Goal: Navigation & Orientation: Find specific page/section

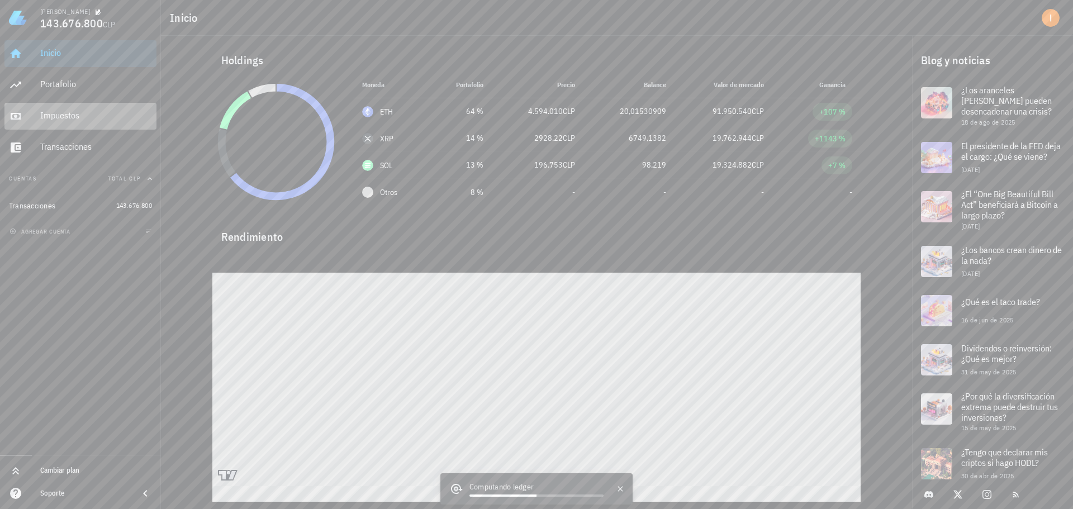
drag, startPoint x: 78, startPoint y: 113, endPoint x: 83, endPoint y: 123, distance: 11.0
click at [78, 113] on div "Impuestos" at bounding box center [96, 115] width 112 height 11
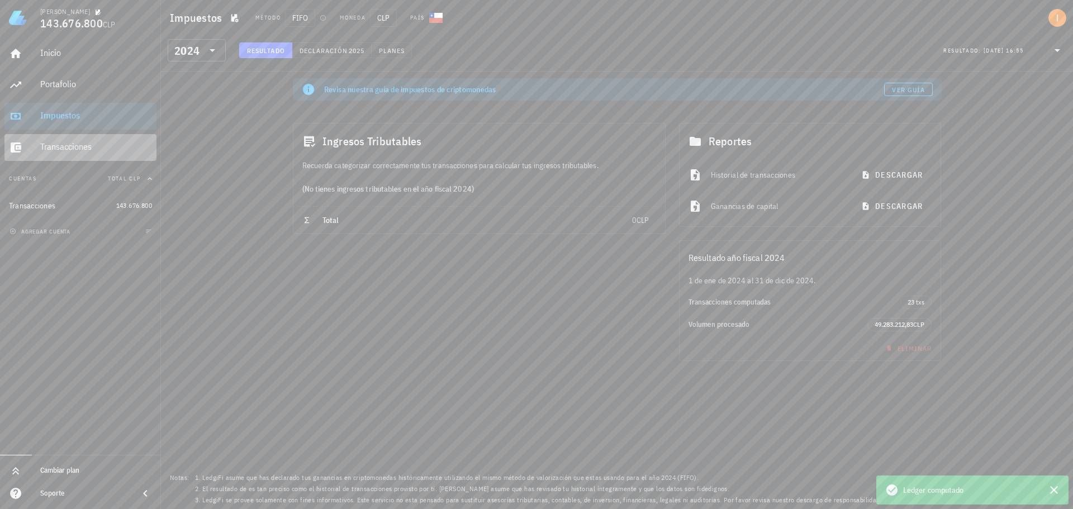
click at [79, 150] on div "Transacciones" at bounding box center [96, 146] width 112 height 11
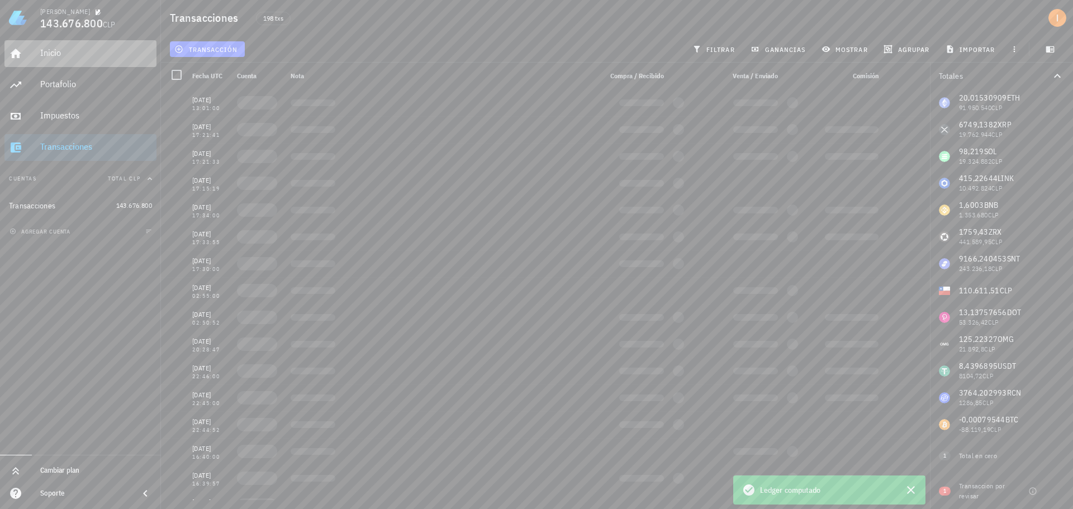
click at [73, 58] on div "Inicio" at bounding box center [96, 52] width 112 height 11
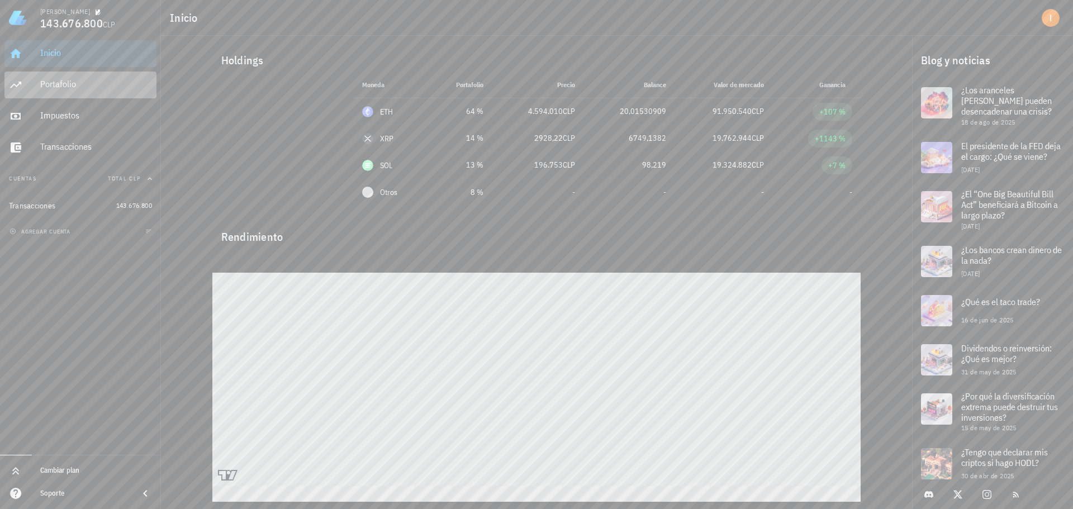
click at [73, 80] on div "Portafolio" at bounding box center [96, 84] width 112 height 11
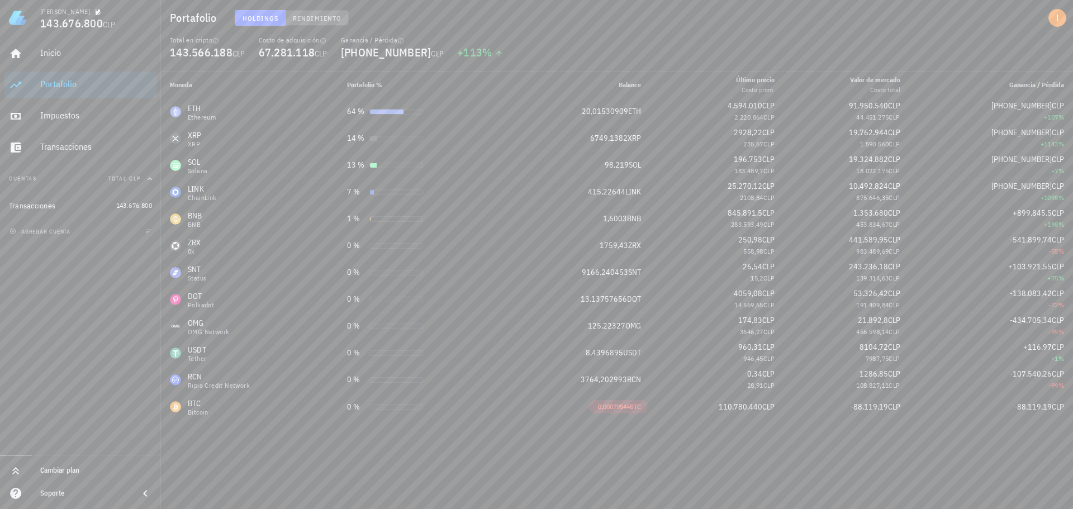
click at [307, 16] on span "Rendimiento" at bounding box center [316, 18] width 49 height 8
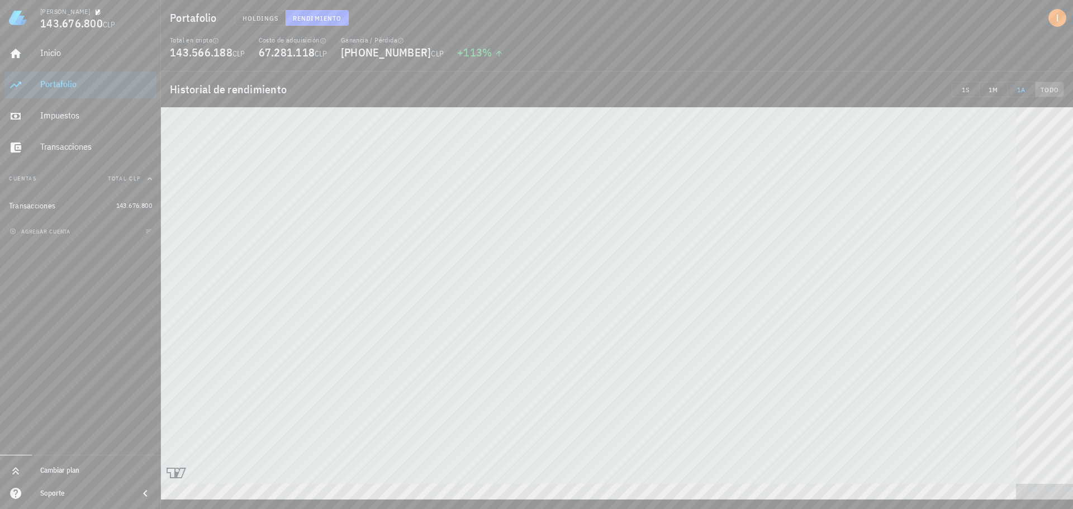
click at [1056, 90] on span "TODO" at bounding box center [1049, 89] width 19 height 8
click at [1045, 55] on div "Portafolio Holdings Rendimiento Total en cripto 143.566.188 CLP Costo de adquis…" at bounding box center [536, 250] width 1073 height 500
click at [264, 15] on span "Holdings" at bounding box center [260, 18] width 37 height 8
